Goal: Task Accomplishment & Management: Manage account settings

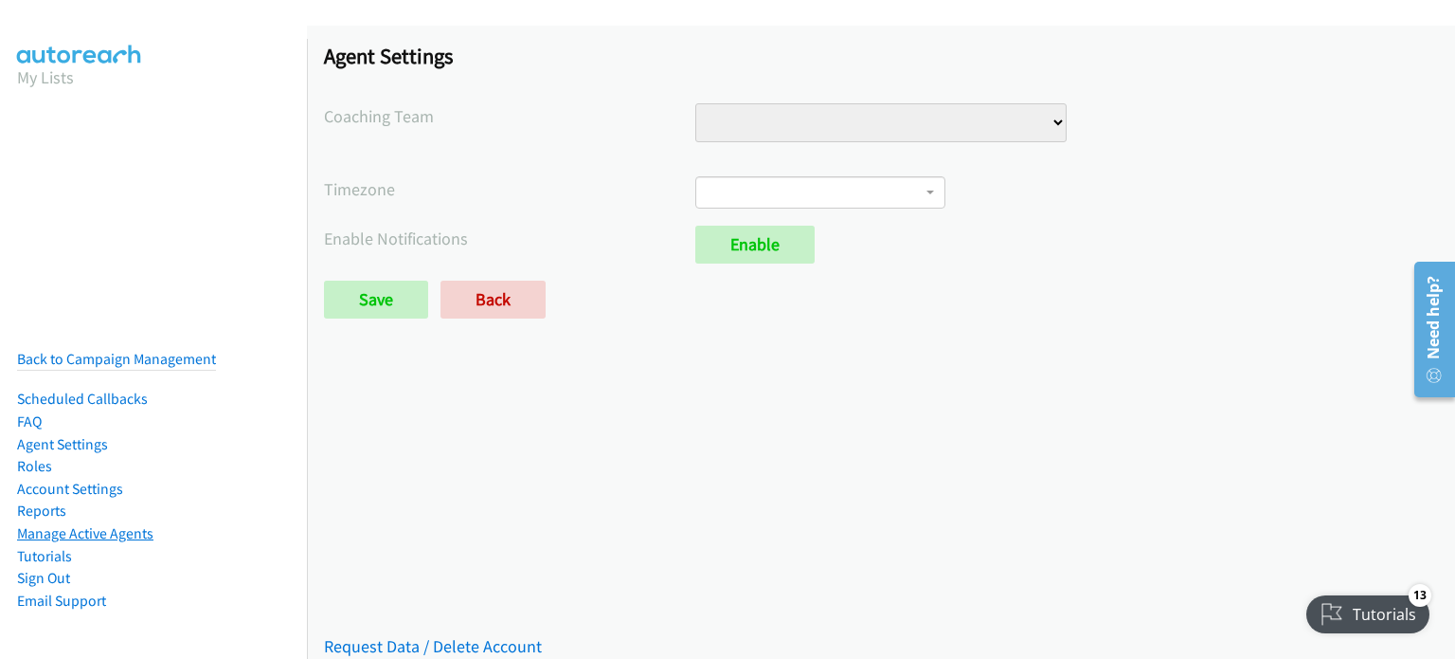
click at [94, 524] on link "Manage Active Agents" at bounding box center [85, 533] width 136 height 18
click at [64, 524] on link "Manage Active Agents" at bounding box center [85, 533] width 136 height 18
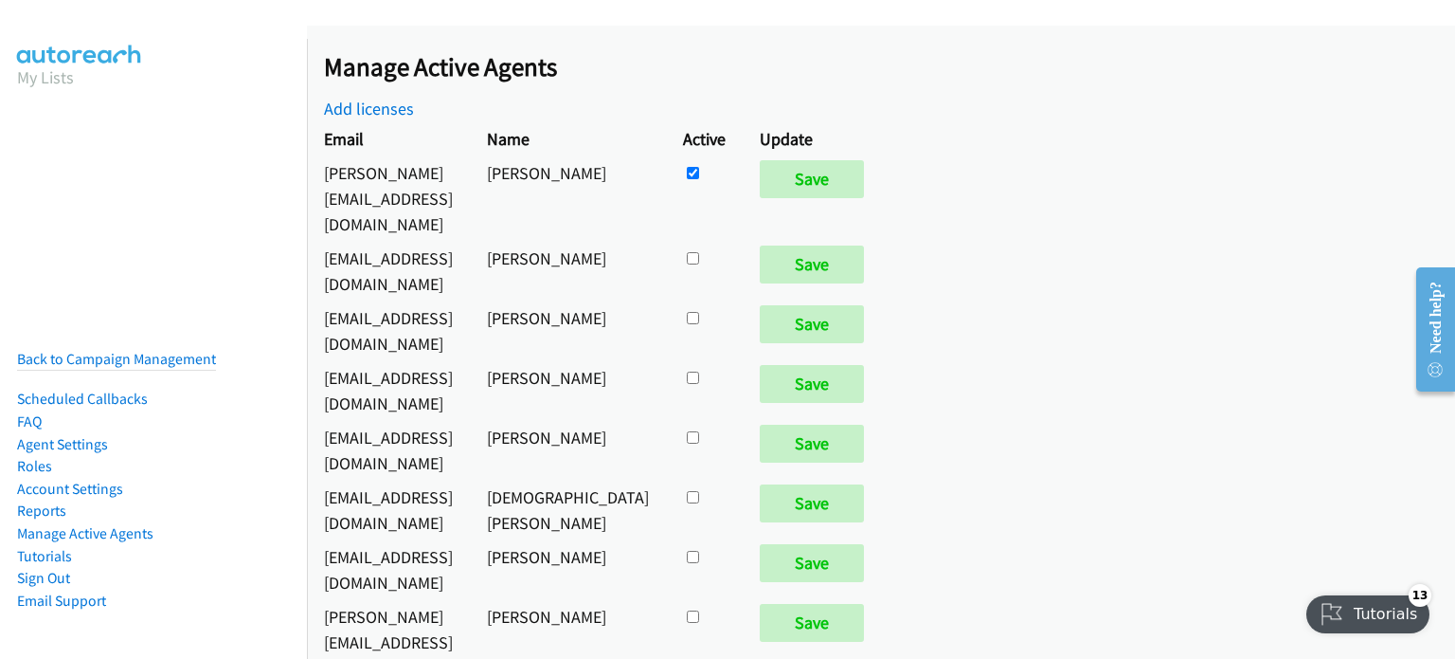
click at [699, 179] on input "checkbox" at bounding box center [693, 173] width 12 height 12
checkbox input "true"
click at [699, 179] on input "checkbox" at bounding box center [693, 173] width 12 height 12
checkbox input "true"
click at [699, 179] on input "checkbox" at bounding box center [693, 173] width 12 height 12
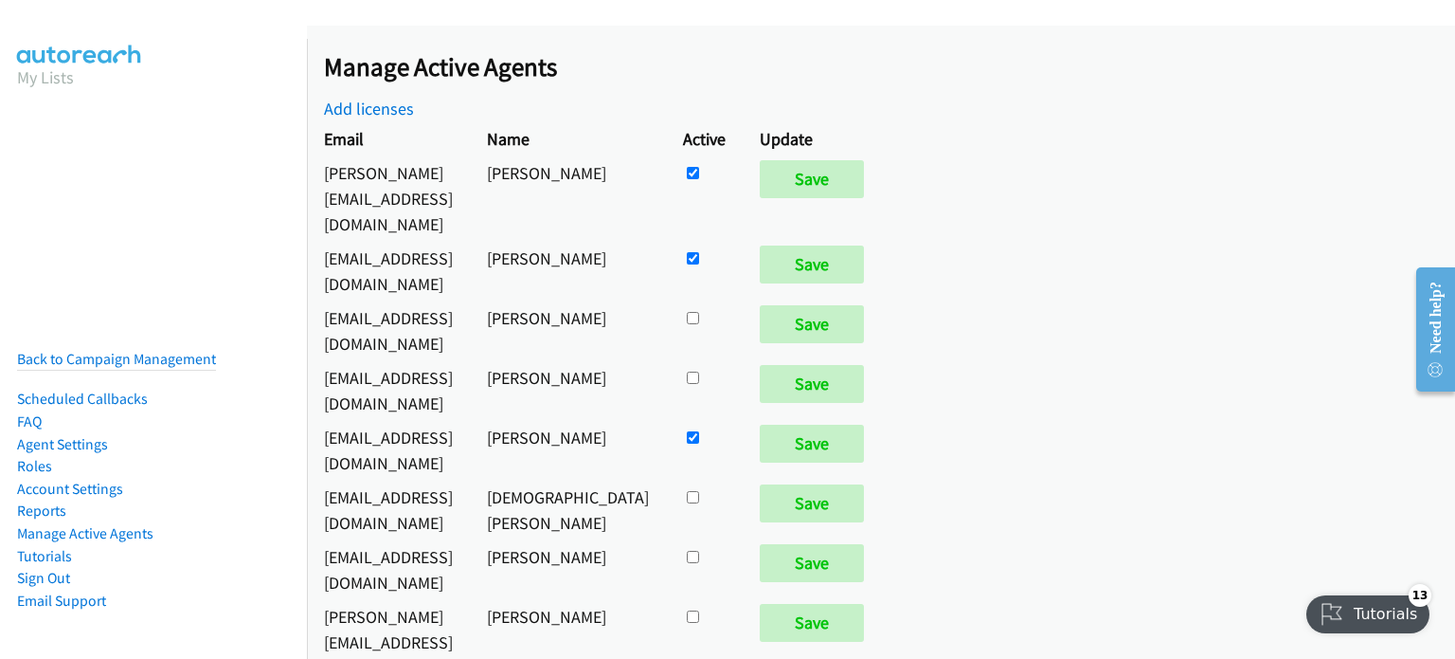
checkbox input "true"
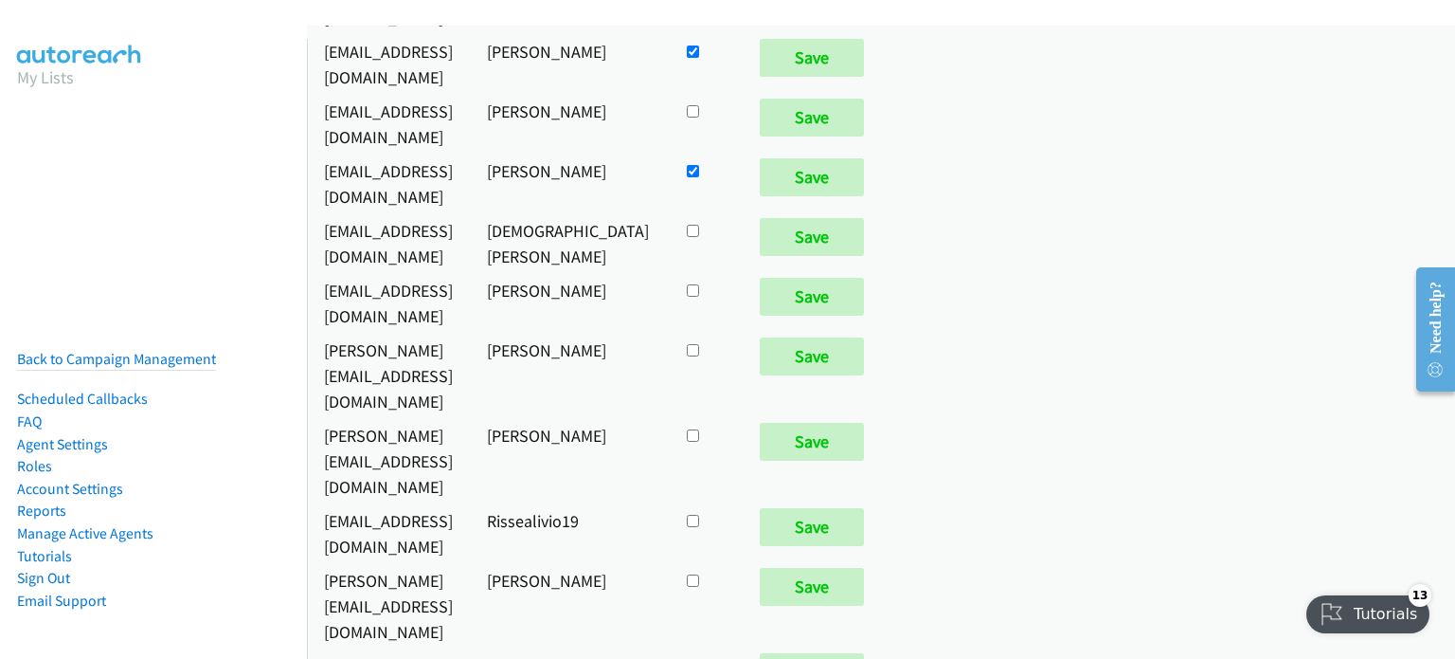
scroll to position [284, 0]
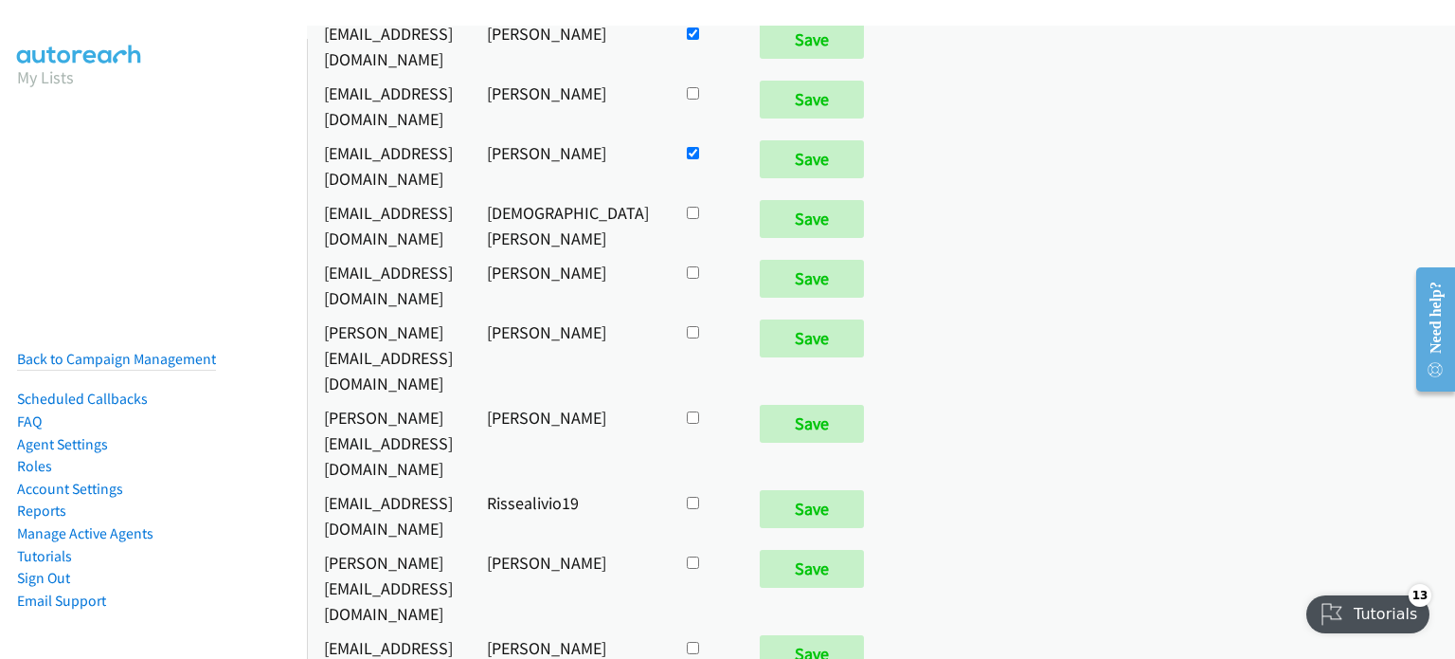
checkbox input "true"
click at [855, 490] on input "Save" at bounding box center [812, 509] width 104 height 38
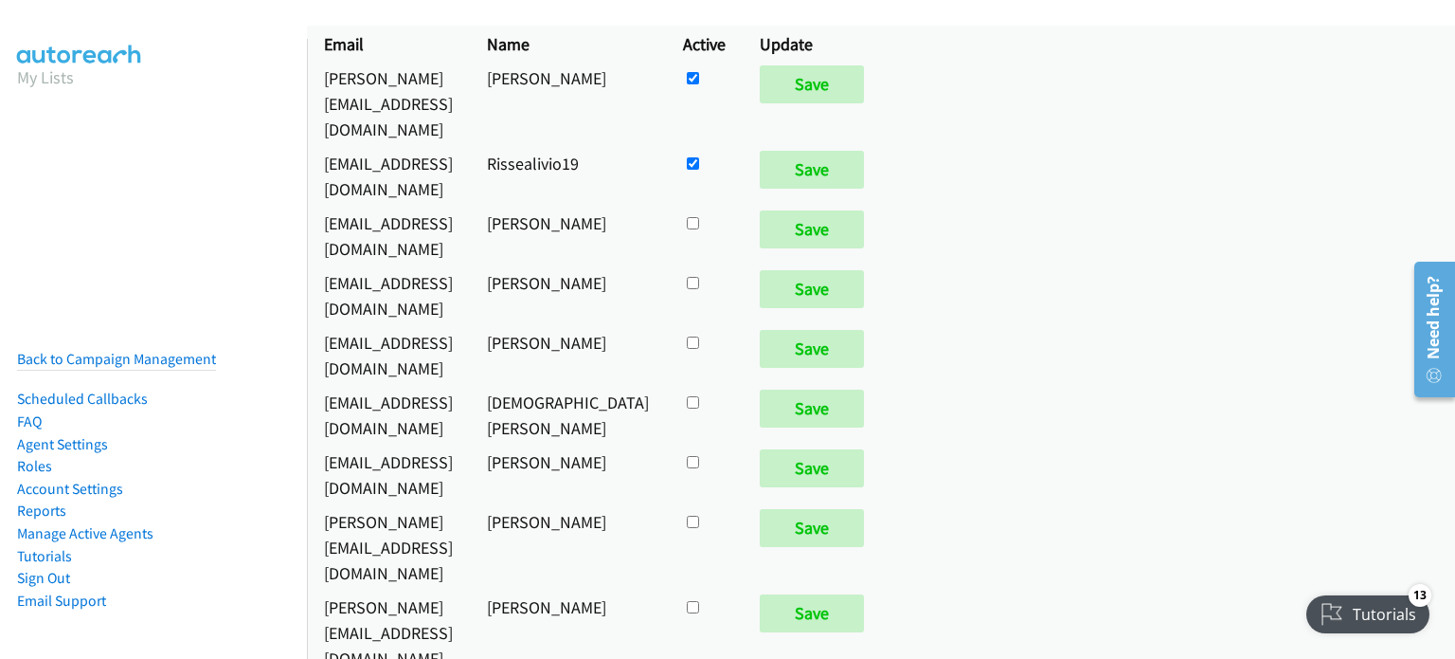
scroll to position [34, 0]
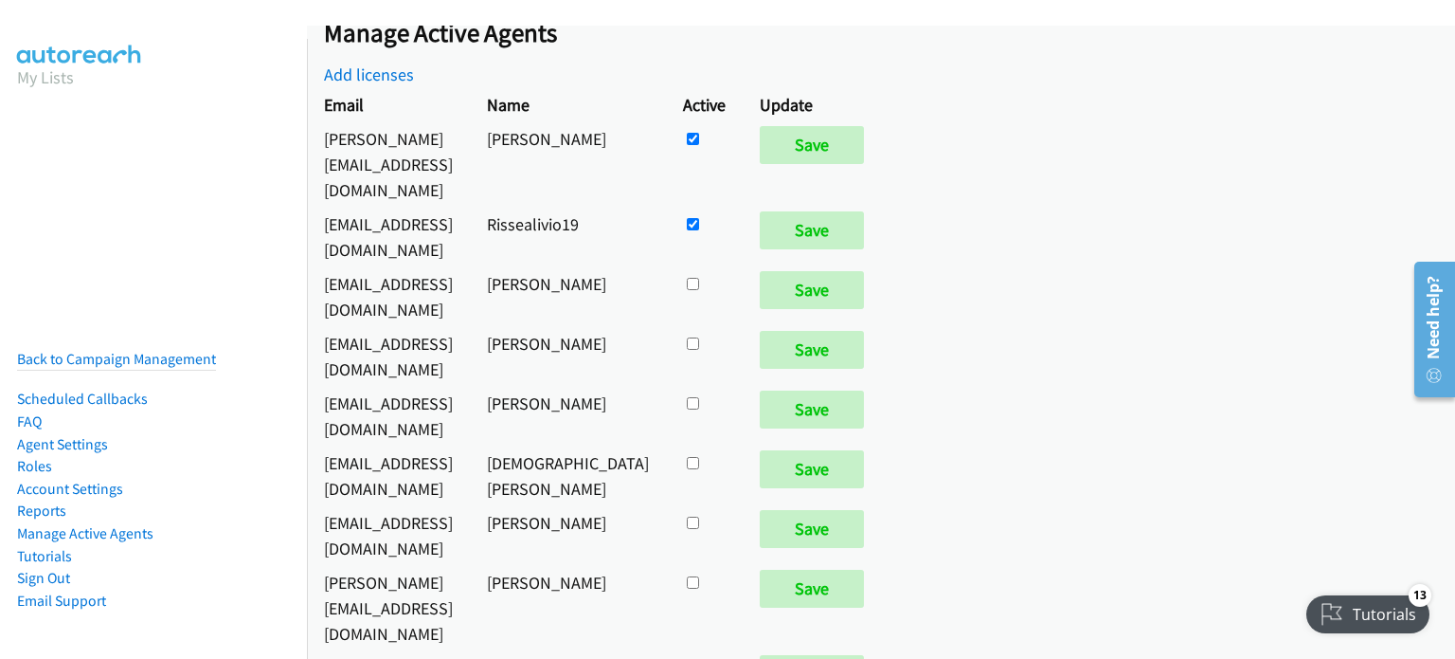
click at [699, 145] on input "checkbox" at bounding box center [693, 139] width 12 height 12
checkbox input "true"
click at [838, 271] on input "Save" at bounding box center [812, 290] width 104 height 38
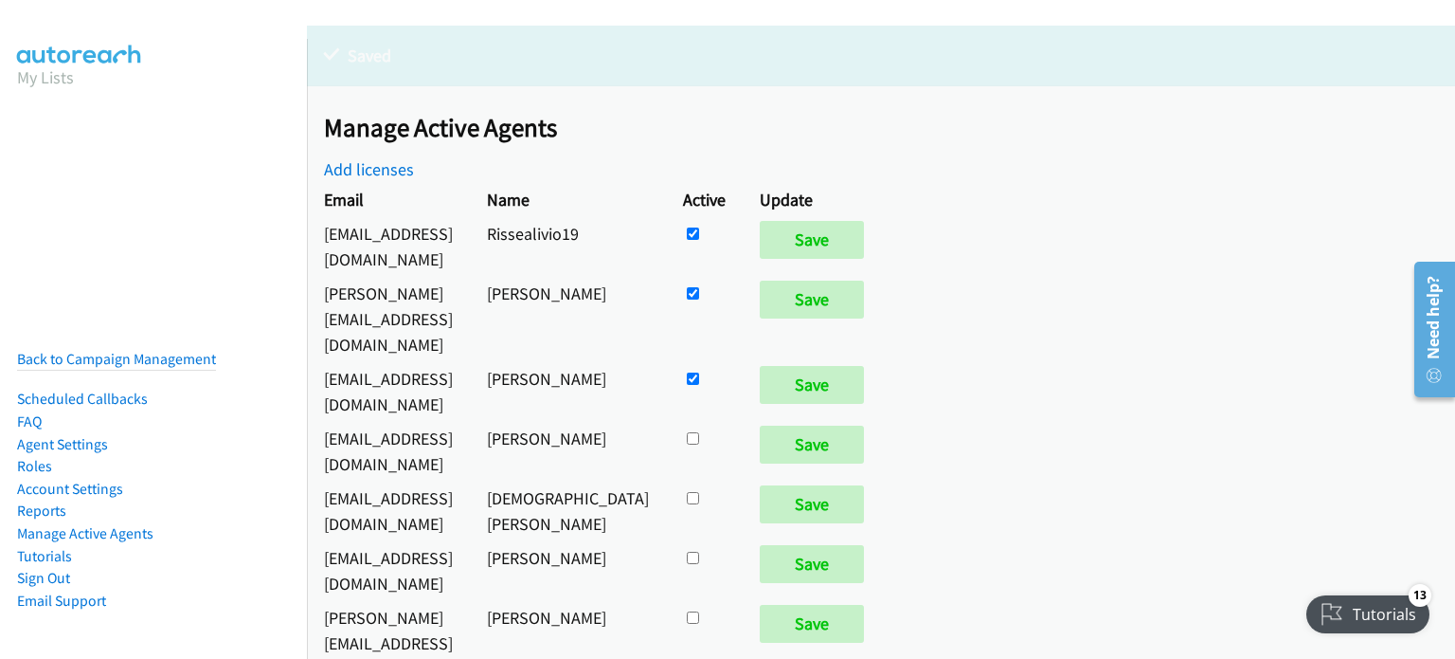
click at [699, 240] on input "checkbox" at bounding box center [693, 233] width 12 height 12
checkbox input "true"
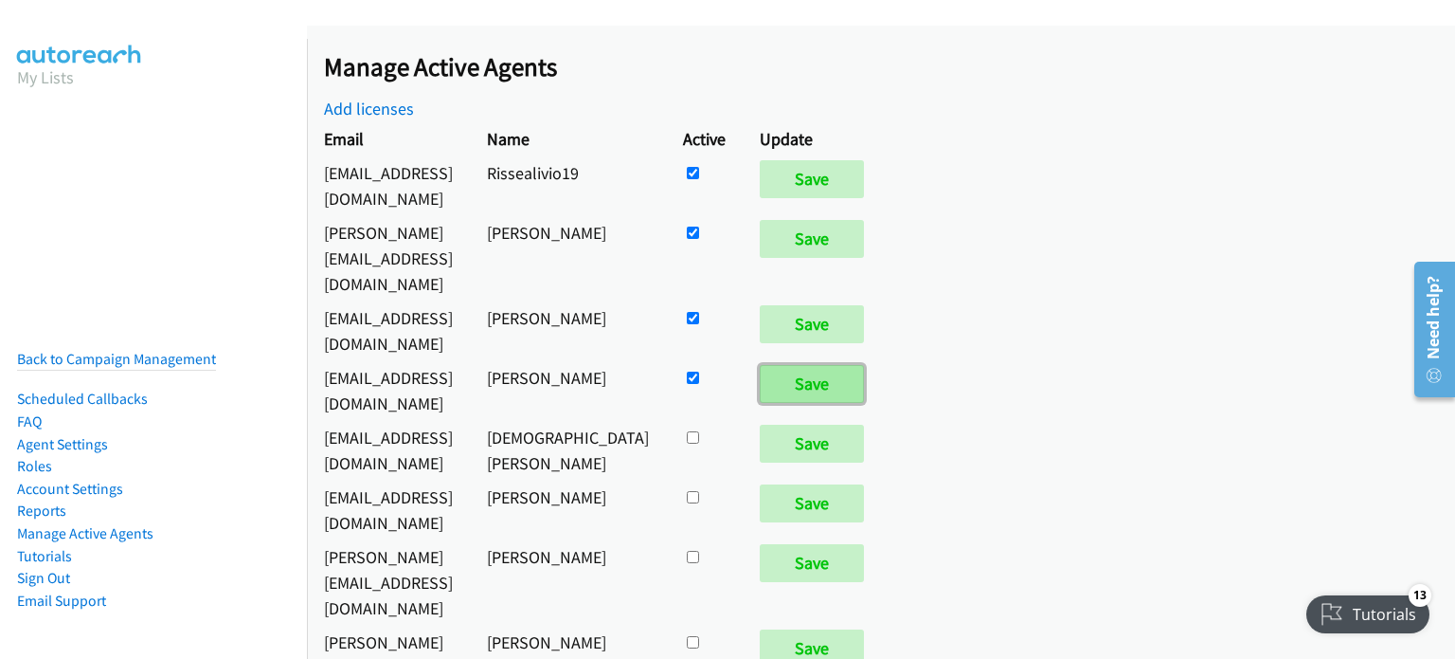
click at [854, 365] on input "Save" at bounding box center [812, 384] width 104 height 38
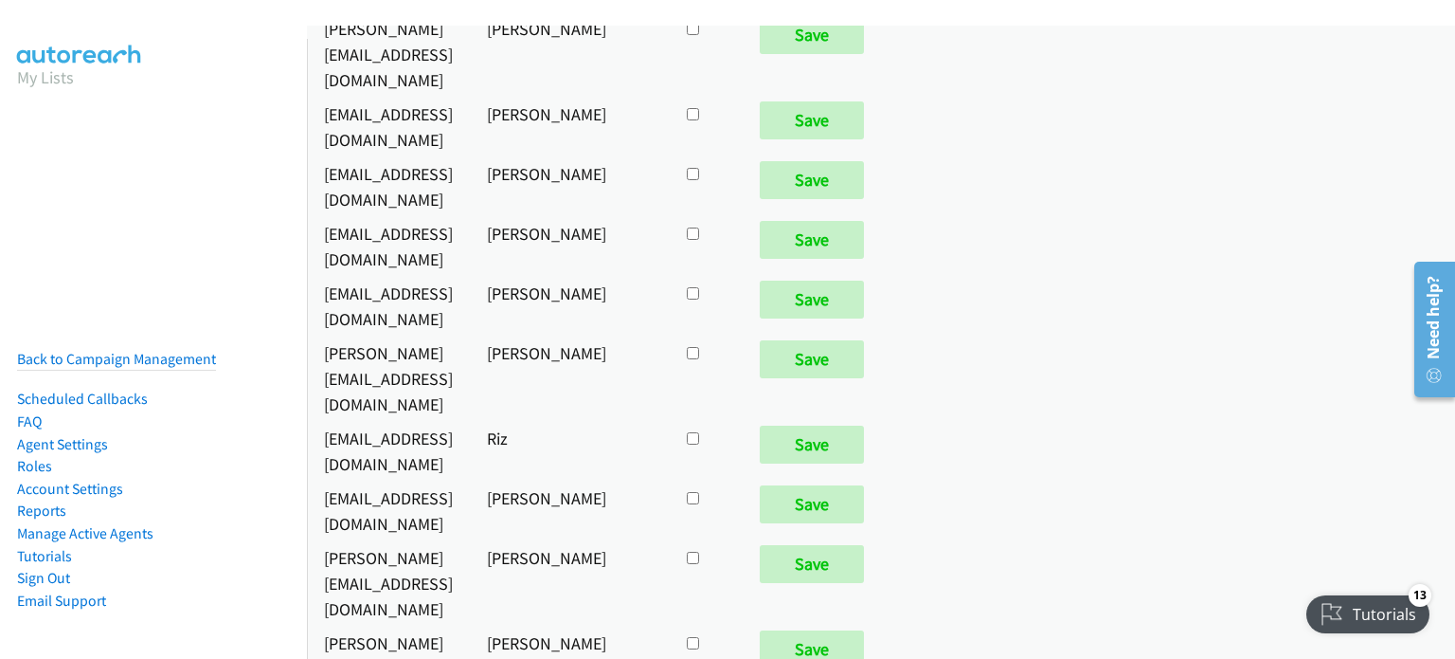
scroll to position [663, 0]
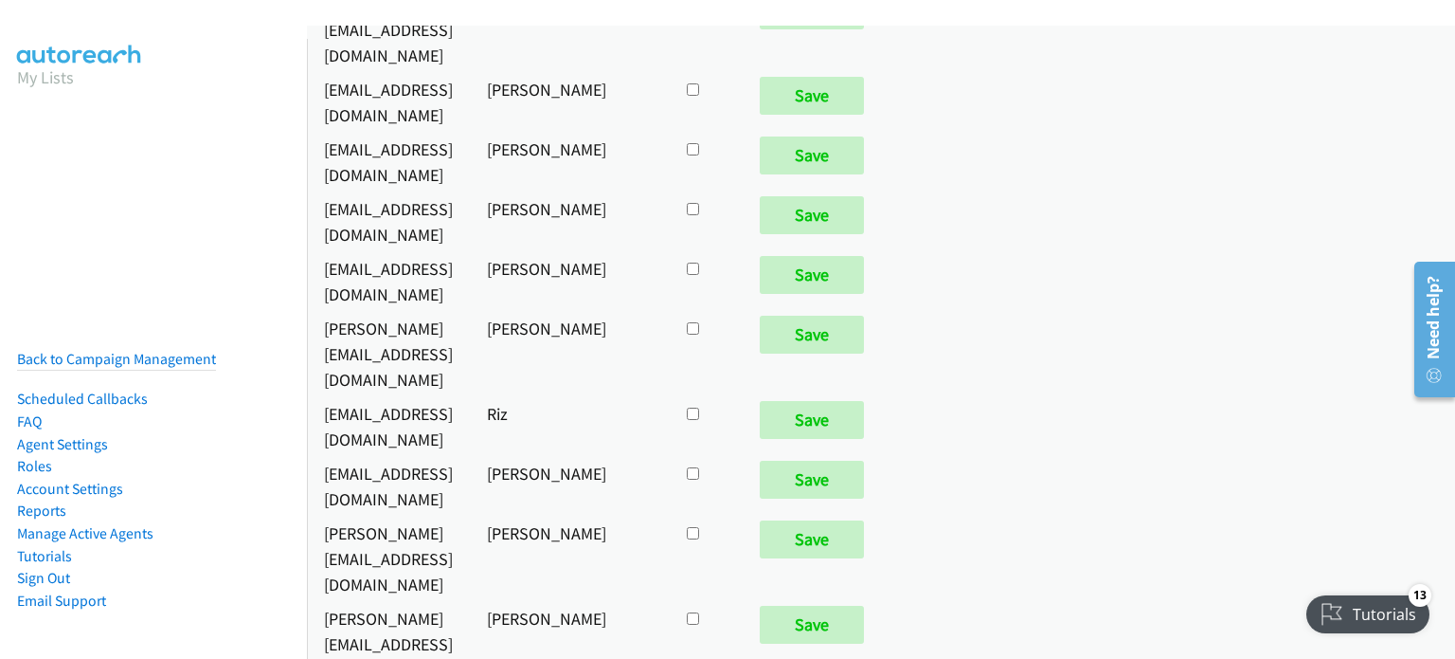
checkbox input "true"
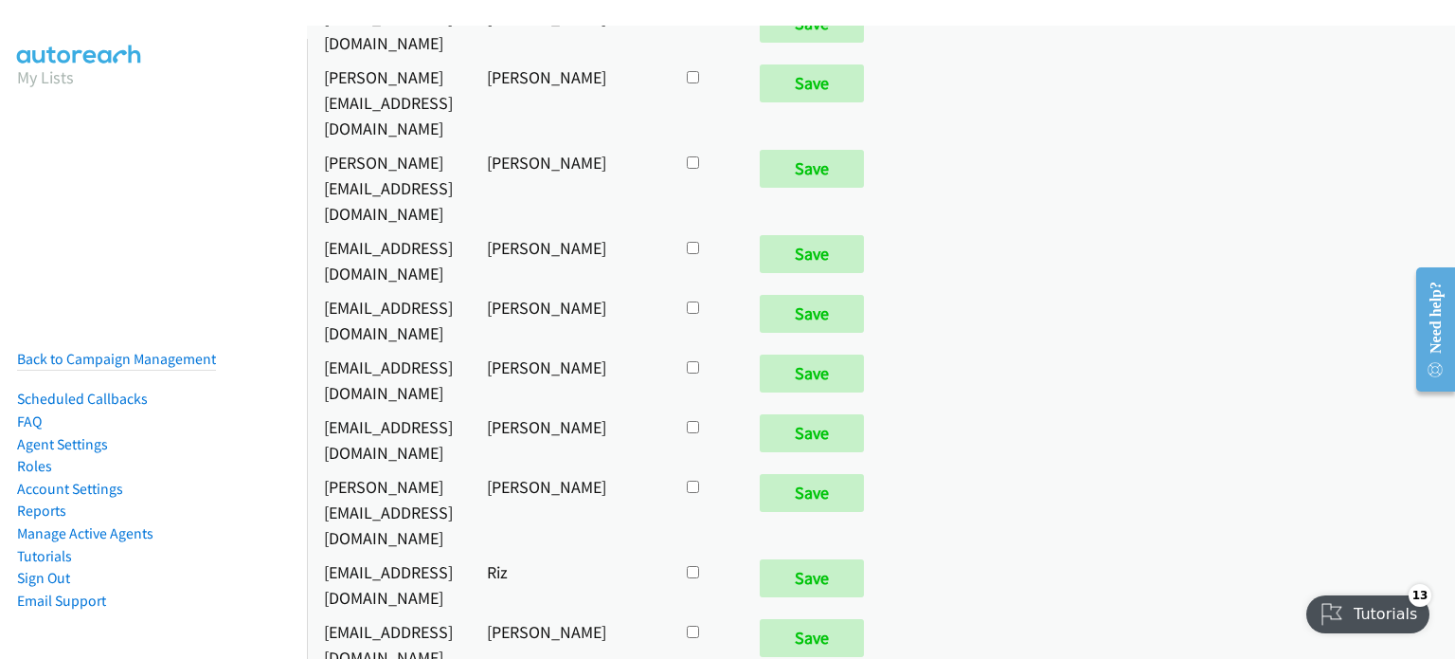
scroll to position [379, 0]
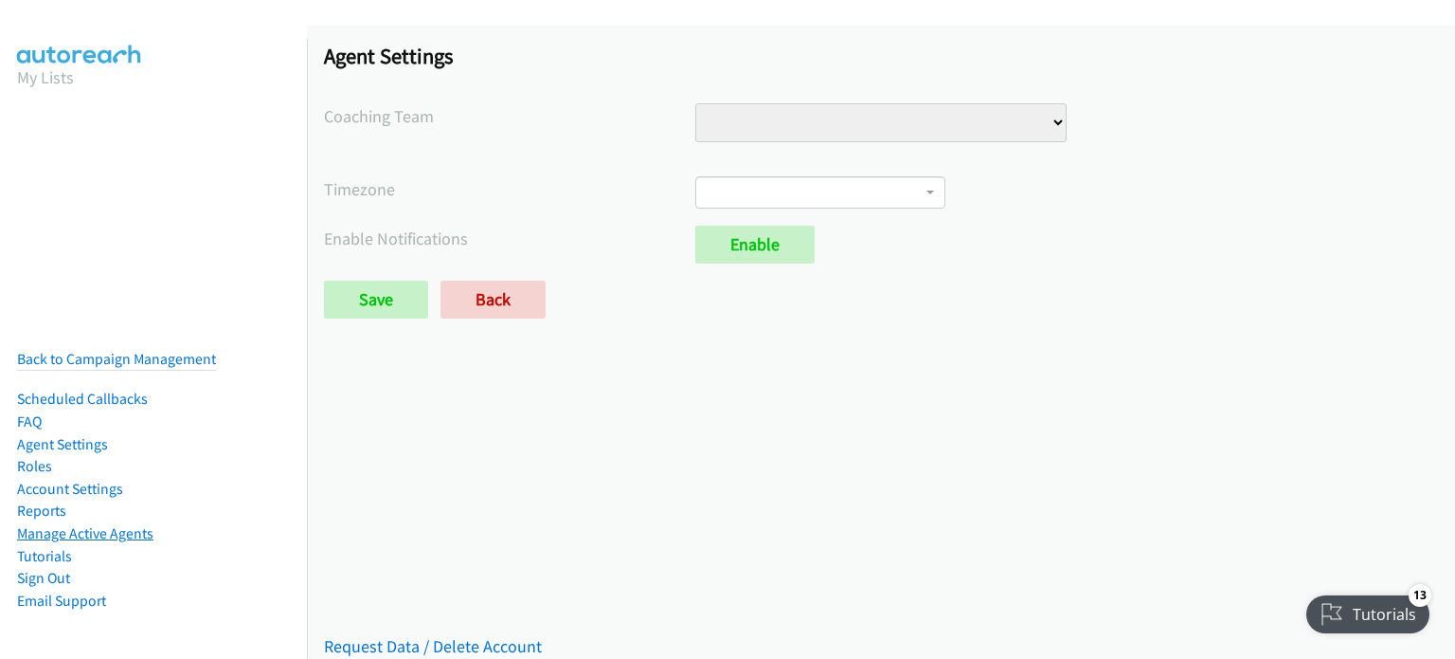
click at [81, 524] on link "Manage Active Agents" at bounding box center [85, 533] width 136 height 18
click at [91, 524] on link "Manage Active Agents" at bounding box center [85, 533] width 136 height 18
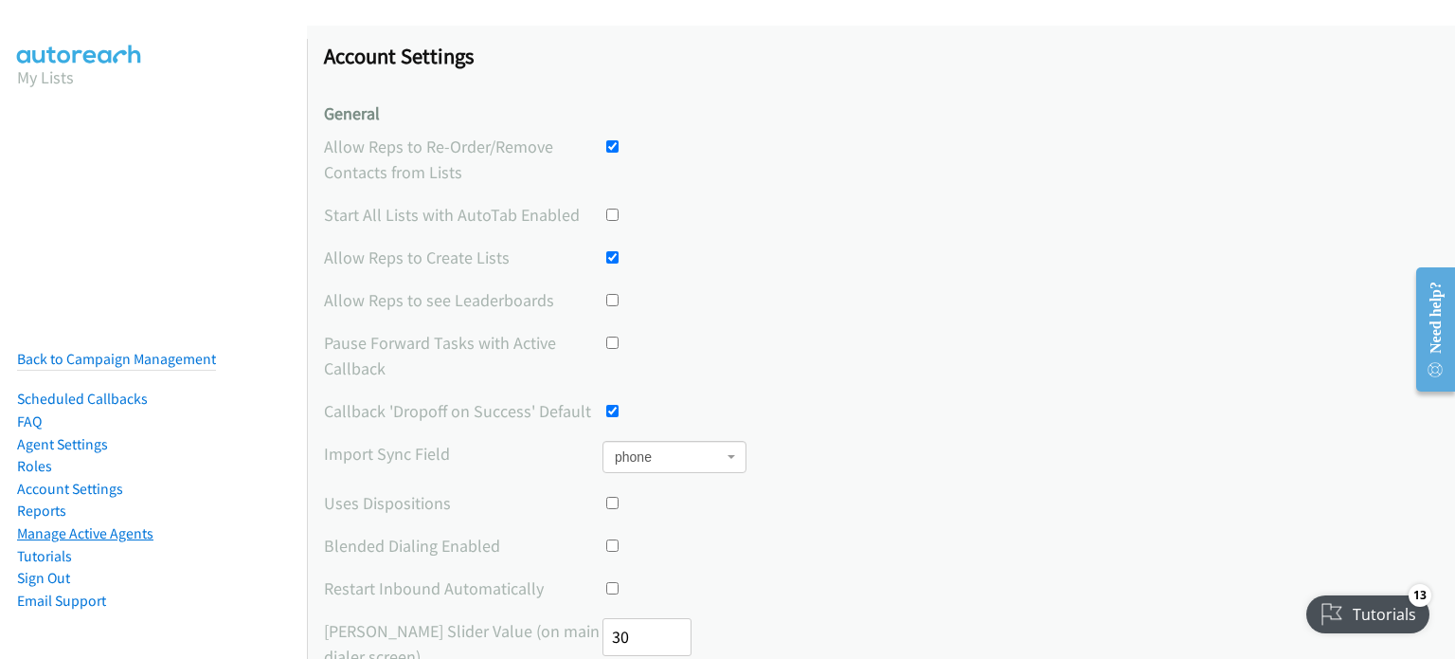
click at [79, 524] on link "Manage Active Agents" at bounding box center [85, 533] width 136 height 18
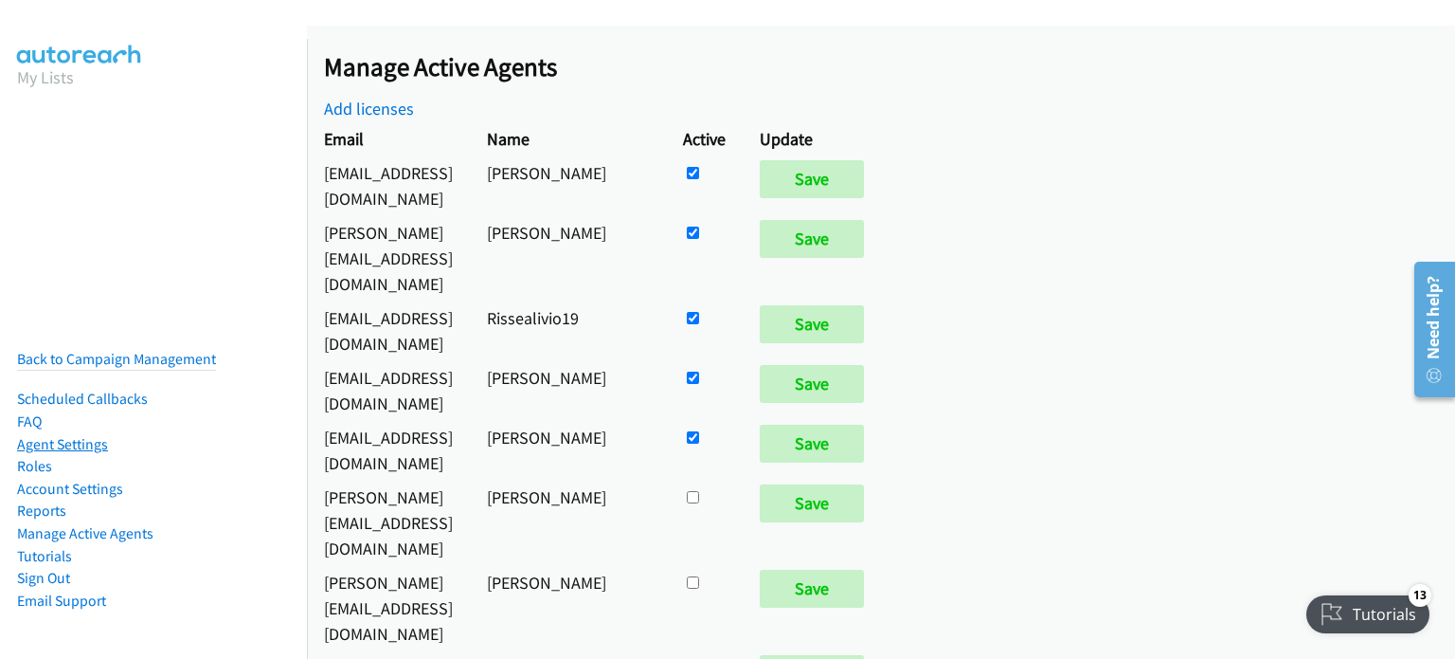
click at [54, 435] on link "Agent Settings" at bounding box center [62, 444] width 91 height 18
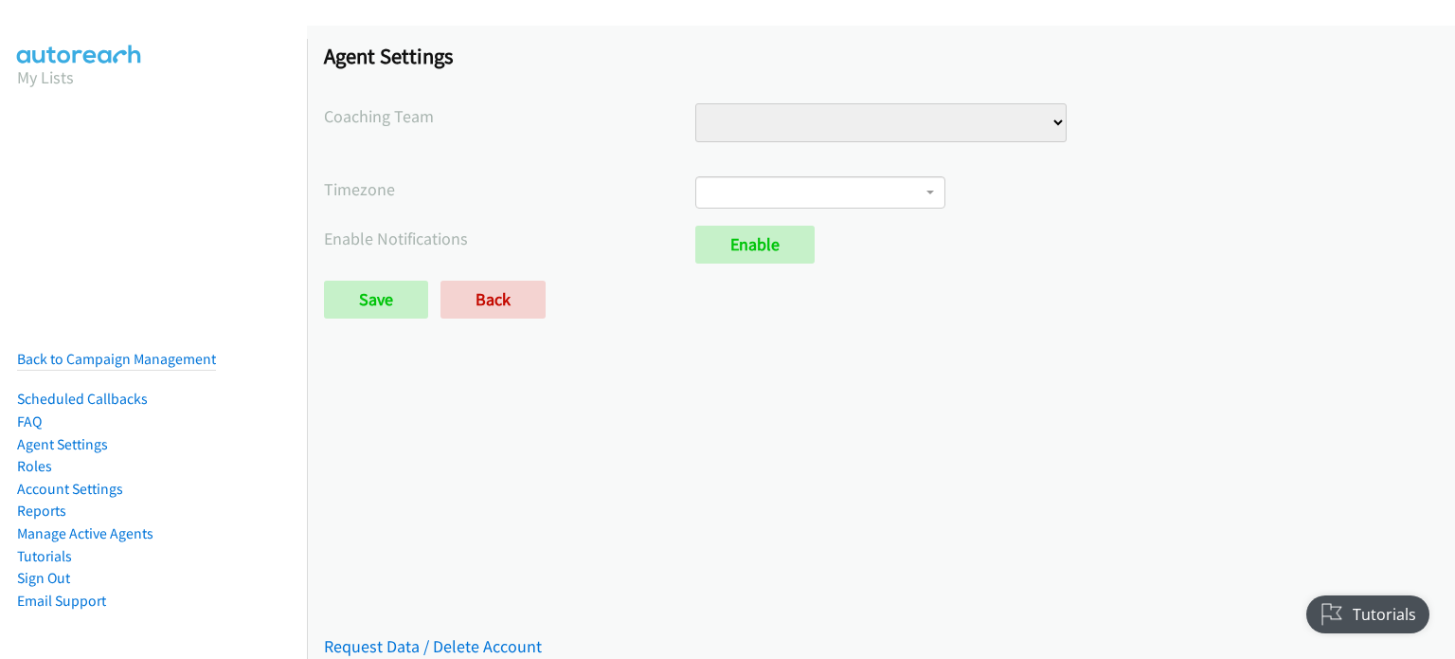
click at [61, 499] on li "Reports" at bounding box center [116, 510] width 199 height 23
click at [63, 479] on link "Account Settings" at bounding box center [70, 488] width 106 height 18
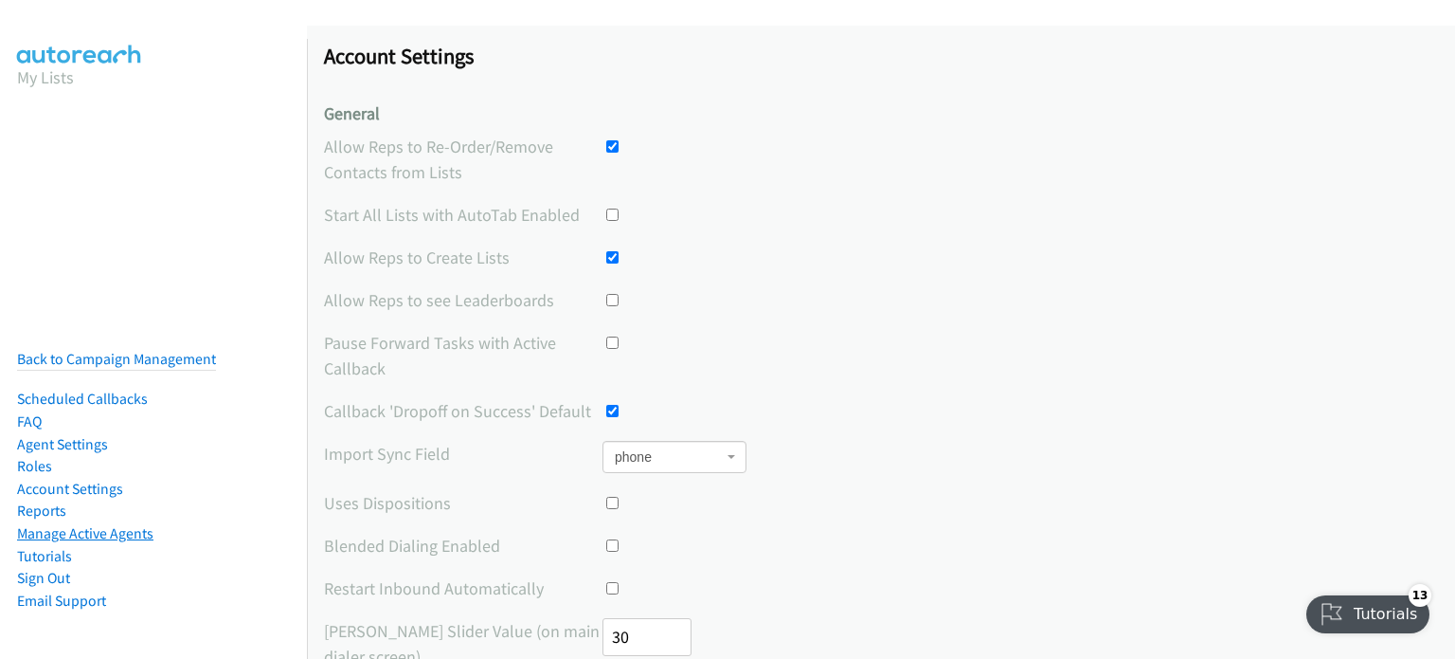
click at [68, 524] on link "Manage Active Agents" at bounding box center [85, 533] width 136 height 18
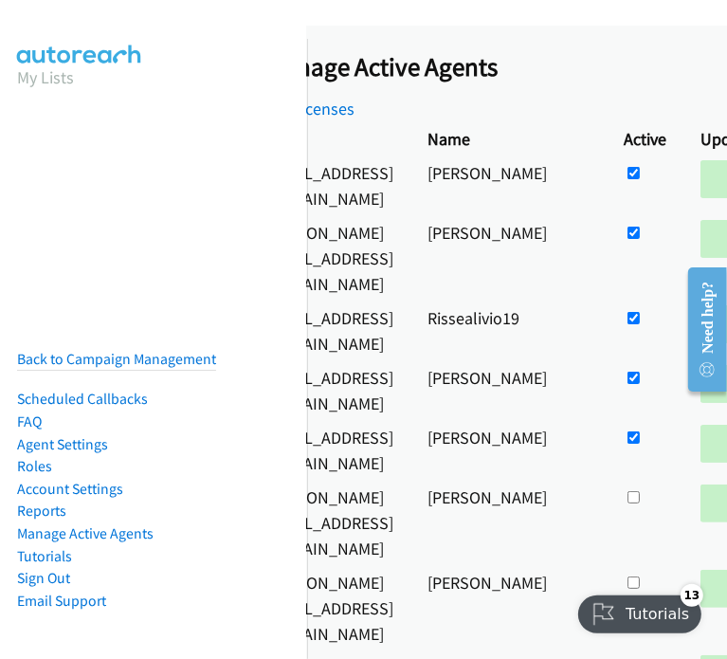
drag, startPoint x: 409, startPoint y: 270, endPoint x: 513, endPoint y: 265, distance: 103.4
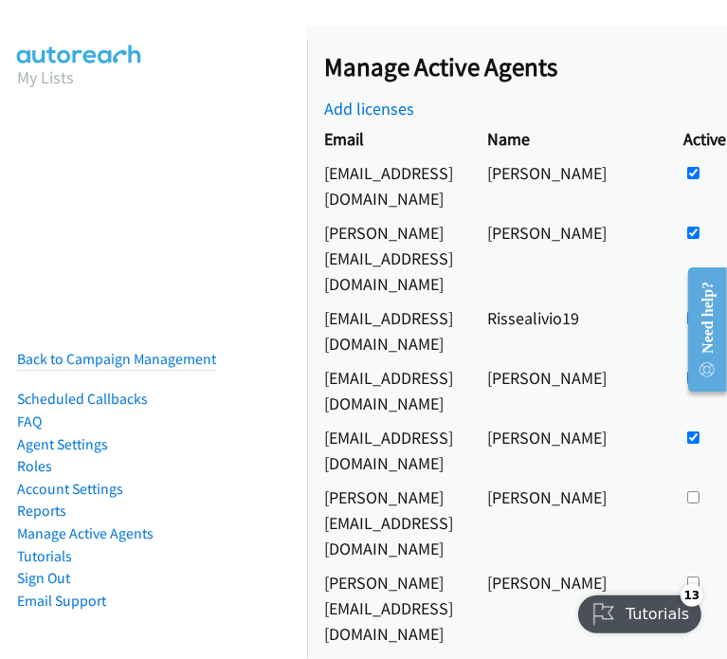
drag, startPoint x: 436, startPoint y: 304, endPoint x: 357, endPoint y: 296, distance: 79.1
click at [386, 300] on td "rissealivio19@gmail.com" at bounding box center [388, 330] width 163 height 60
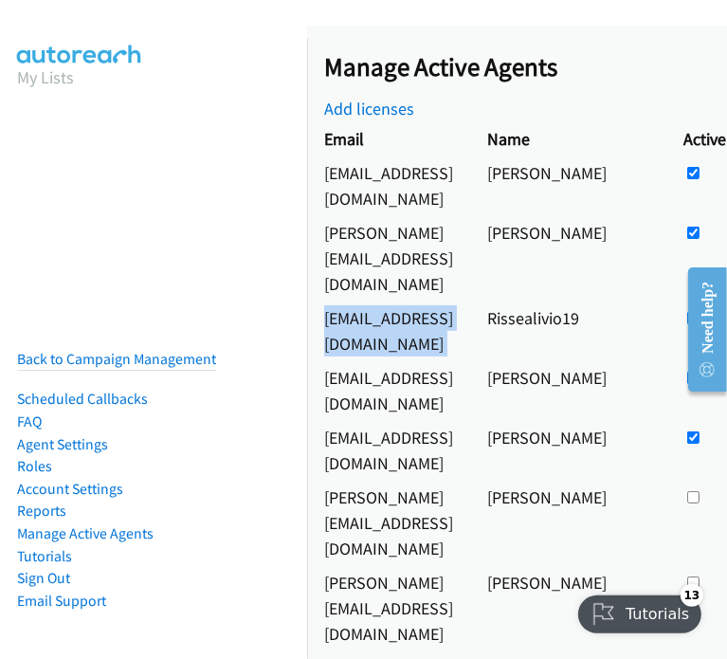
click at [386, 300] on td "rissealivio19@gmail.com" at bounding box center [388, 330] width 163 height 60
copy tr "rissealivio19@gmail.com"
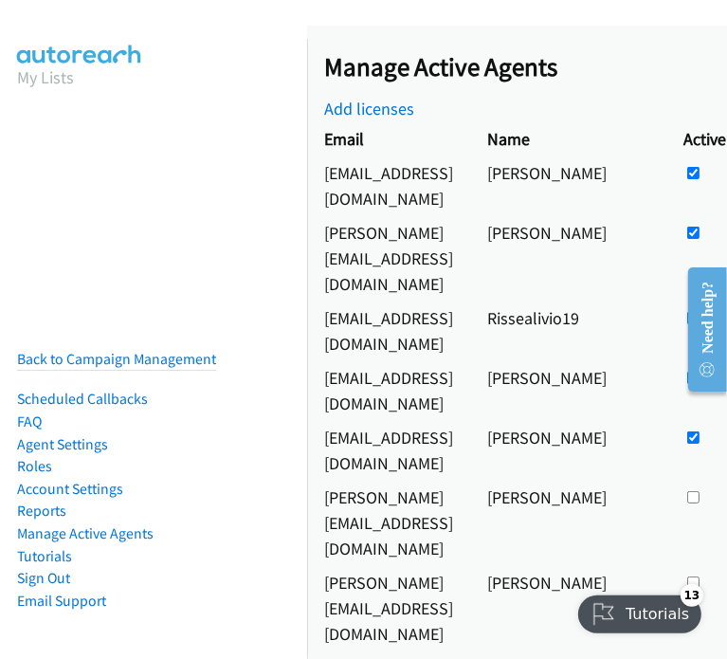
click at [380, 360] on td "nomiegabuya08@gmail.com" at bounding box center [388, 390] width 163 height 60
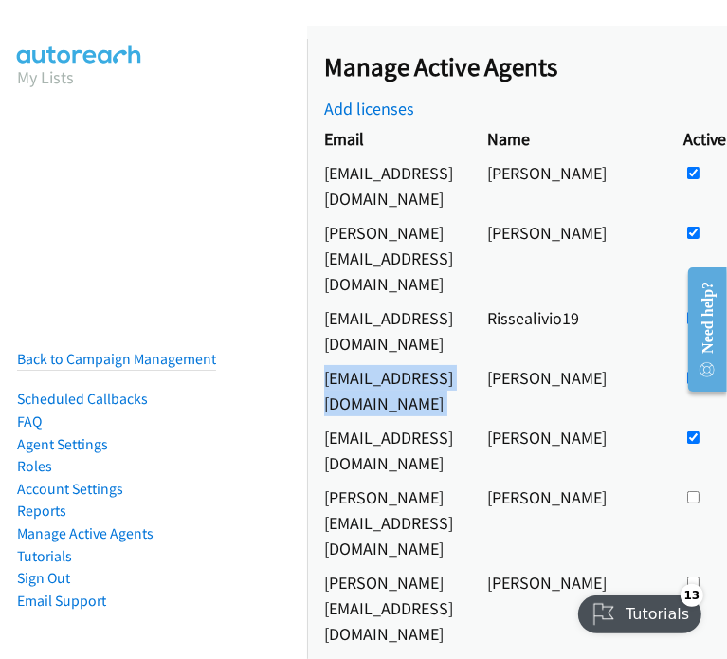
click at [380, 360] on td "nomiegabuya08@gmail.com" at bounding box center [388, 390] width 163 height 60
copy tr "nomiegabuya08@gmail.com"
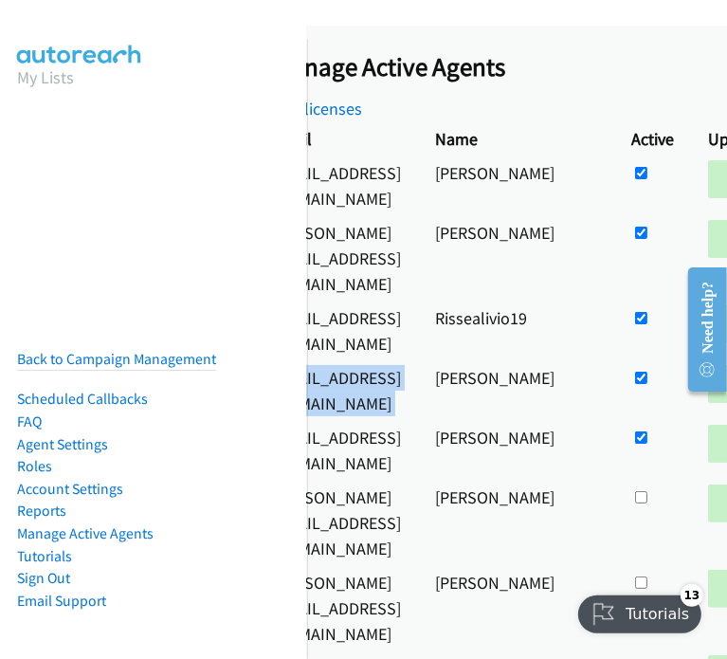
drag, startPoint x: 472, startPoint y: 348, endPoint x: 597, endPoint y: 348, distance: 125.1
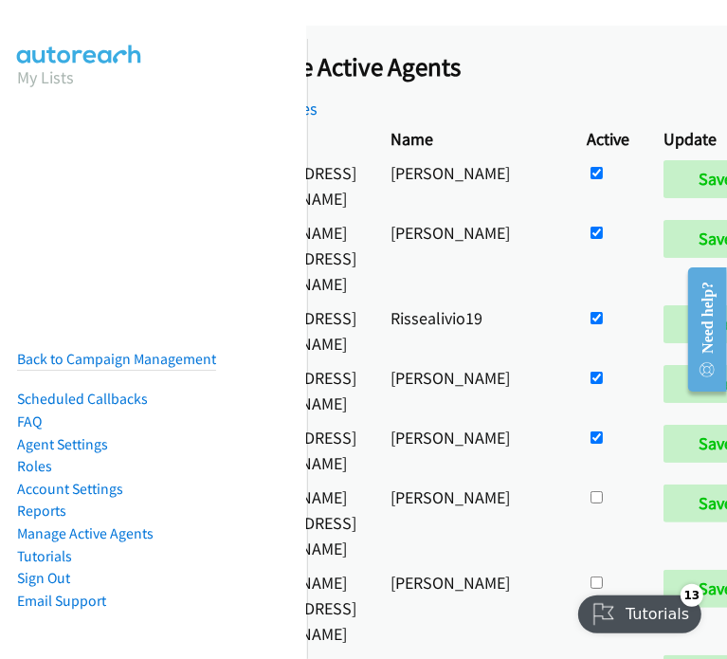
scroll to position [0, 63]
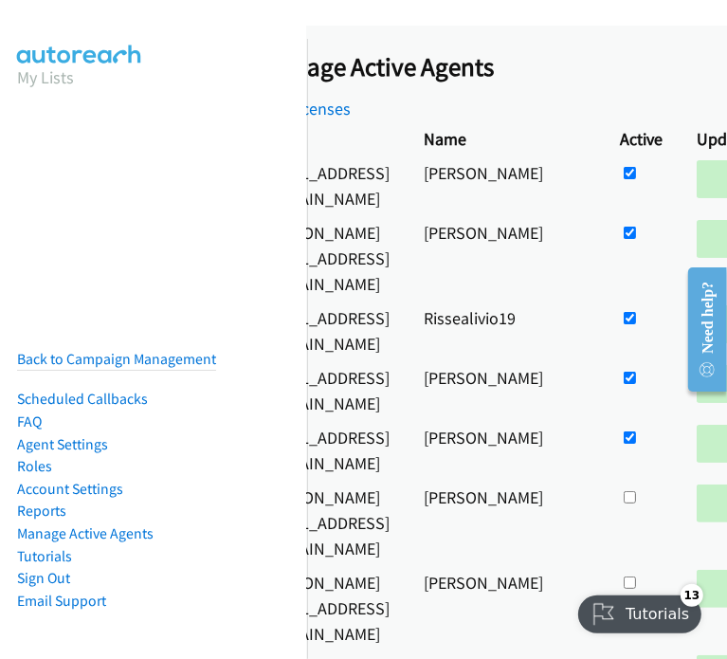
drag, startPoint x: 586, startPoint y: 352, endPoint x: 455, endPoint y: 352, distance: 130.8
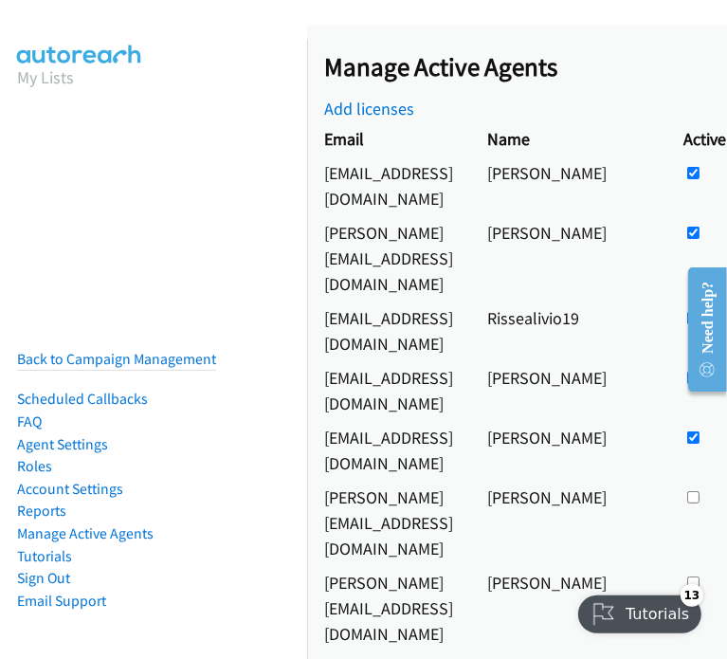
click at [470, 420] on td "biabadochristianpaul16@gmail.com" at bounding box center [388, 450] width 163 height 60
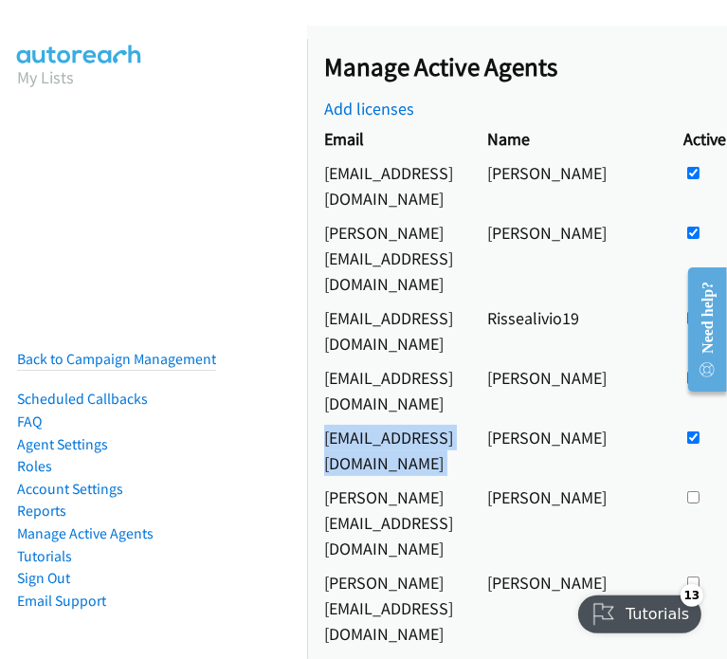
click at [470, 420] on td "biabadochristianpaul16@gmail.com" at bounding box center [388, 450] width 163 height 60
copy tr "biabadochristianpaul16@gmail.com"
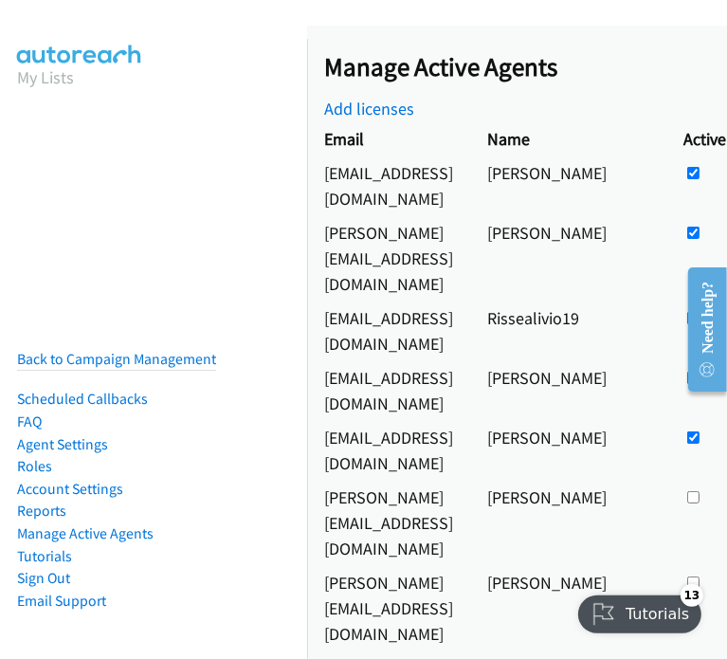
click at [424, 172] on td "zhenchael1993@gmail.com" at bounding box center [388, 185] width 163 height 60
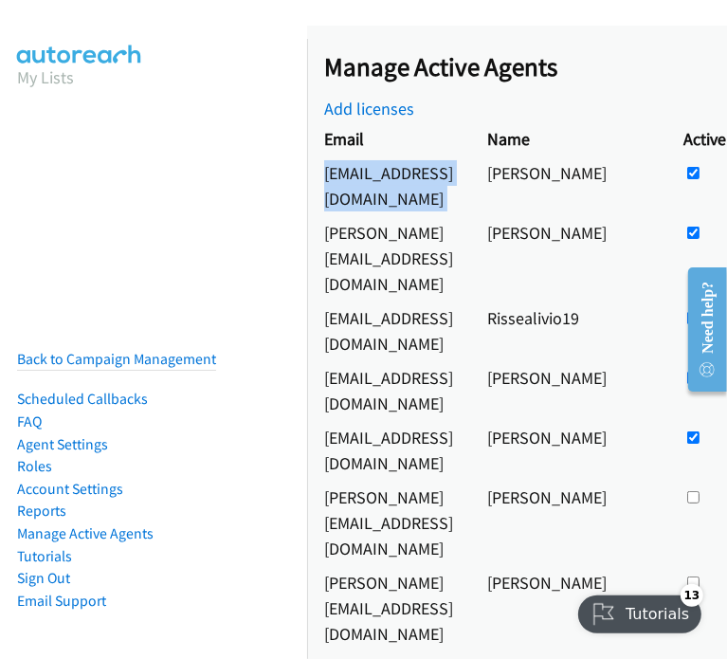
click at [424, 172] on td "zhenchael1993@gmail.com" at bounding box center [388, 185] width 163 height 60
copy tr "zhenchael1993@gmail.com"
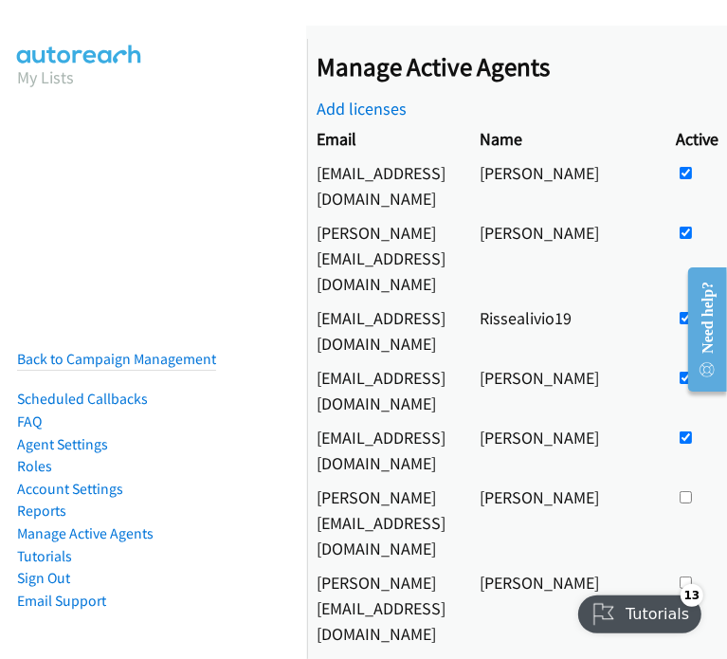
drag, startPoint x: 507, startPoint y: 264, endPoint x: 534, endPoint y: 268, distance: 27.7
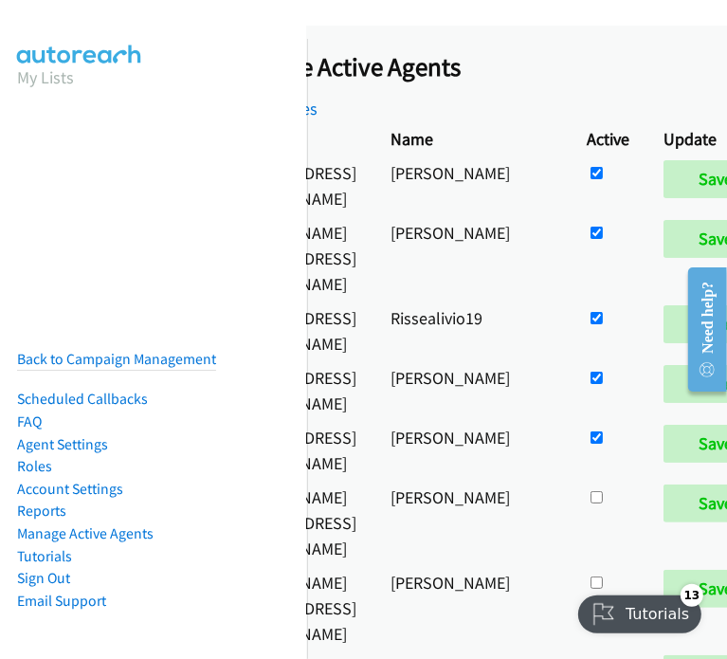
scroll to position [0, 102]
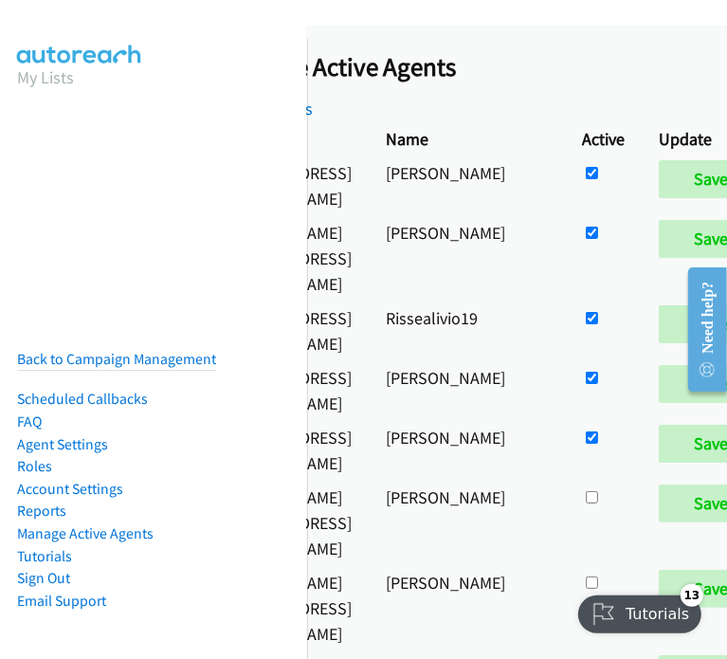
drag, startPoint x: 534, startPoint y: 269, endPoint x: 565, endPoint y: 264, distance: 30.7
